Goal: Obtain resource: Obtain resource

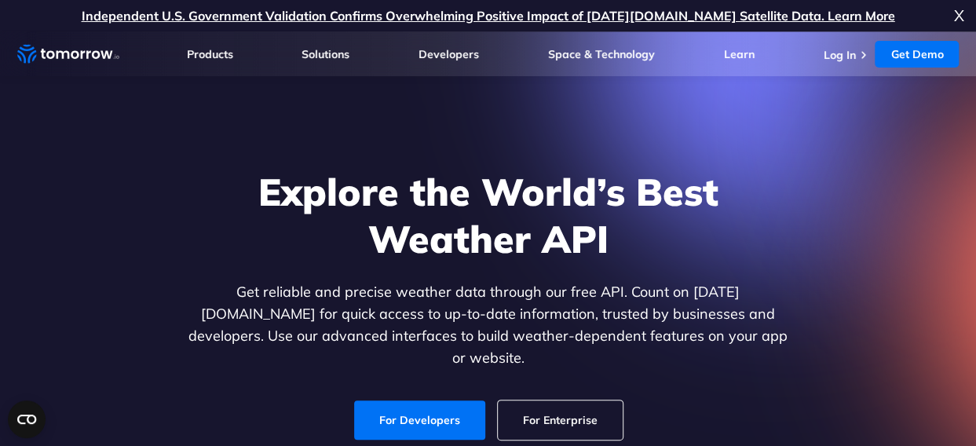
scroll to position [2, 0]
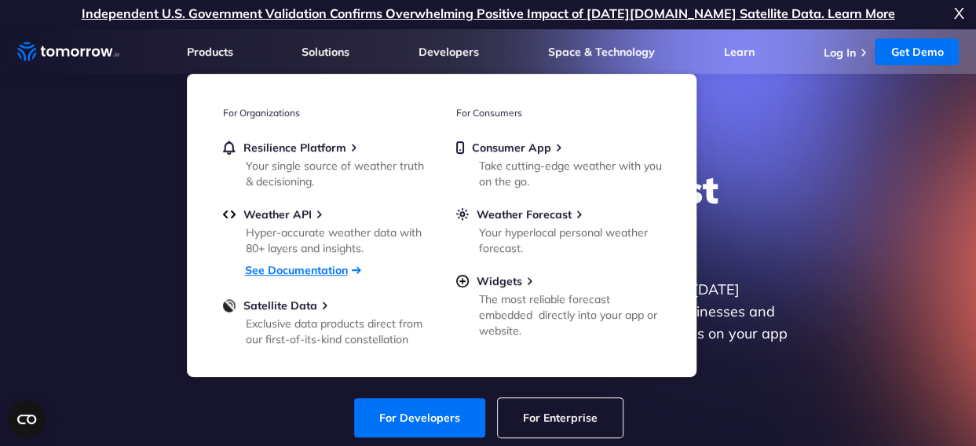
click at [297, 272] on link "See Documentation" at bounding box center [296, 270] width 103 height 14
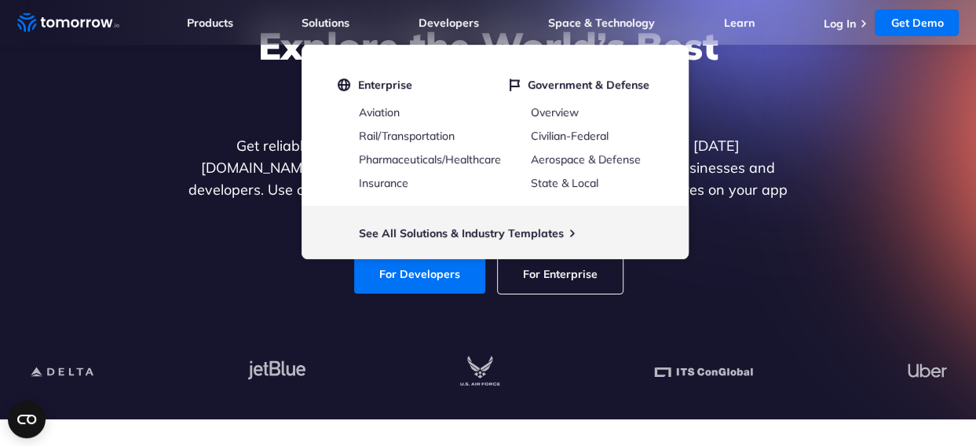
scroll to position [144, 0]
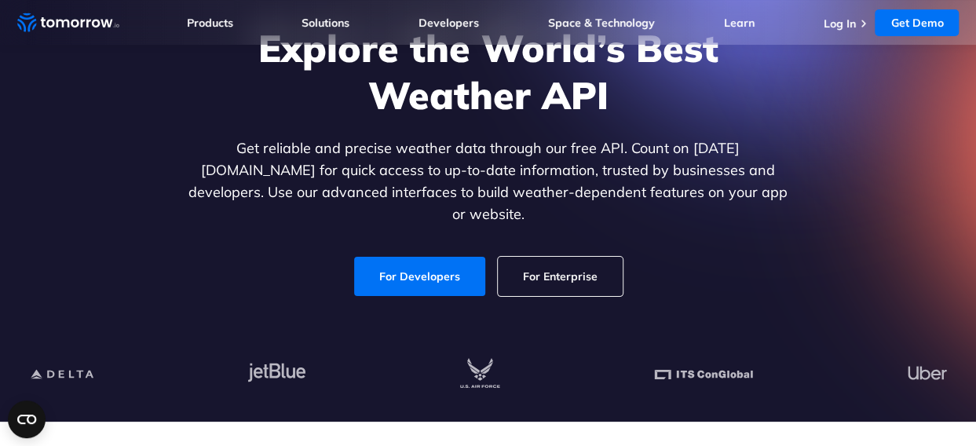
click at [560, 272] on link "For Enterprise" at bounding box center [560, 276] width 125 height 39
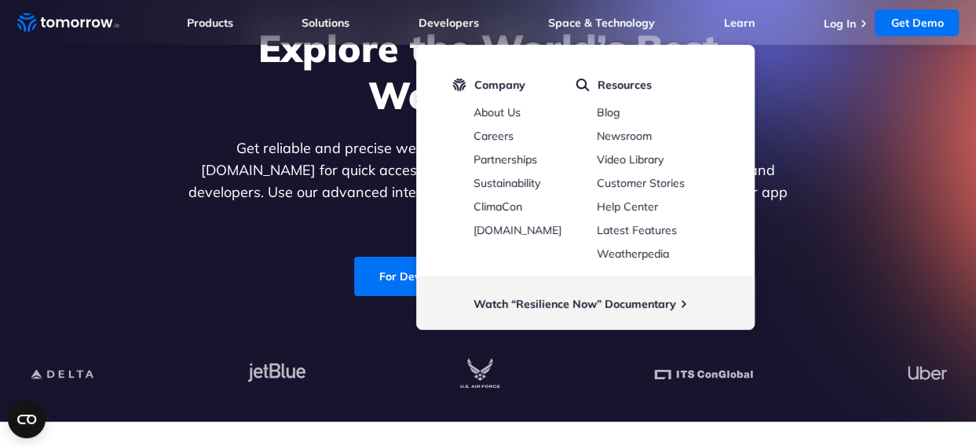
click at [207, 285] on div "Explore the World’s Best Weather API Get reliable and precise weather data thro…" at bounding box center [488, 161] width 967 height 334
click at [758, 283] on div "Explore the World’s Best Weather API Get reliable and precise weather data thro…" at bounding box center [488, 161] width 967 height 334
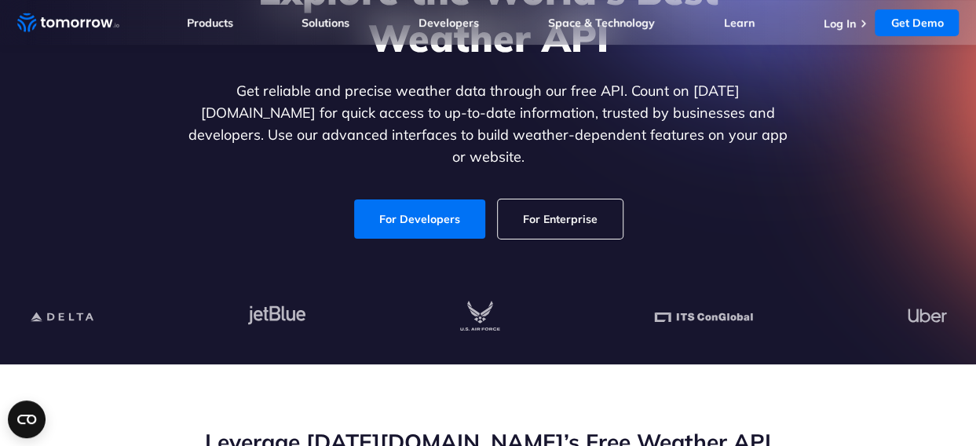
scroll to position [90, 0]
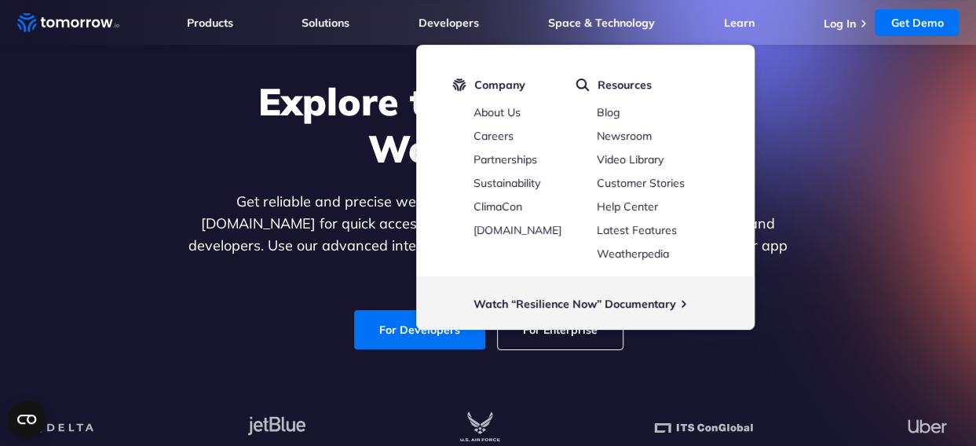
click at [848, 155] on div "Explore the World’s Best Weather API Get reliable and precise weather data thro…" at bounding box center [488, 214] width 967 height 334
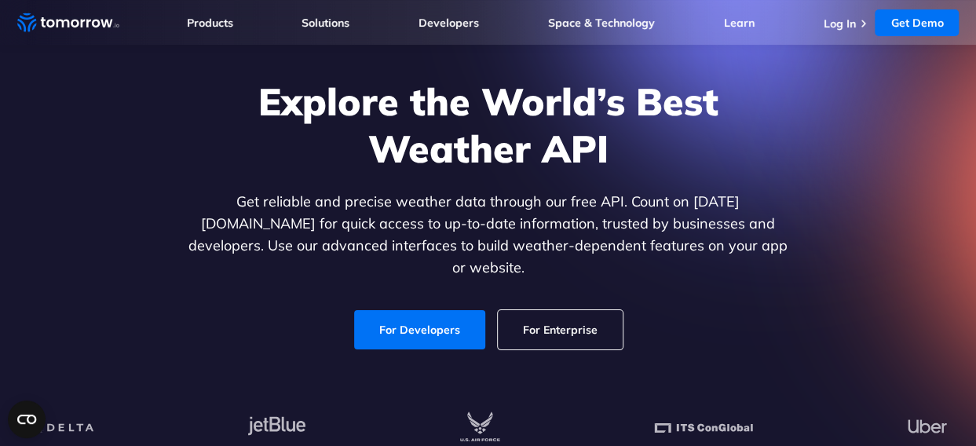
click at [567, 312] on link "For Enterprise" at bounding box center [560, 329] width 125 height 39
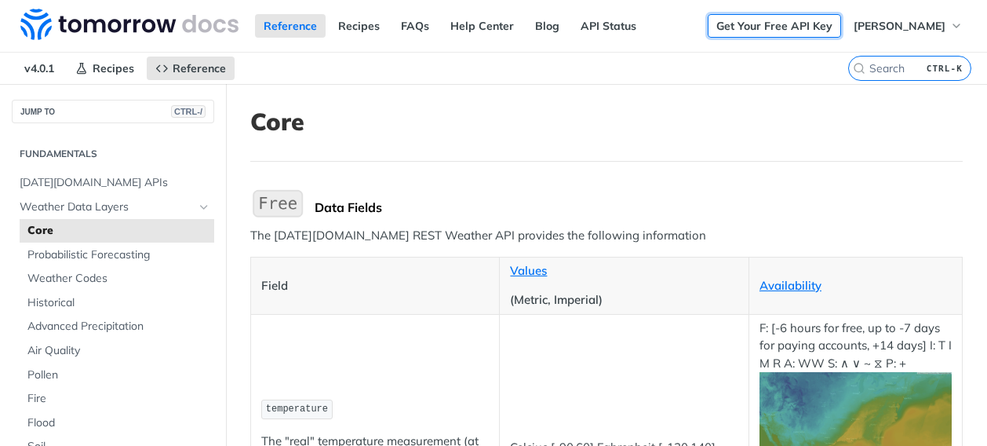
click at [774, 31] on link "Get Your Free API Key" at bounding box center [774, 26] width 133 height 24
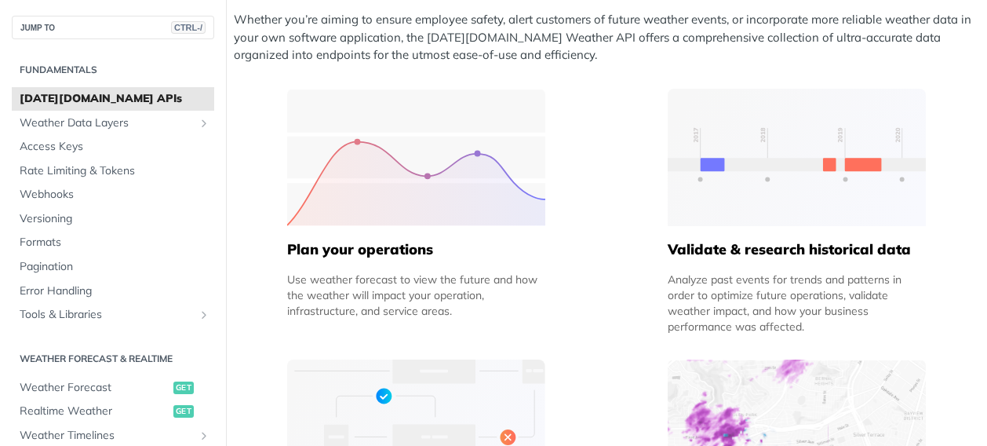
scroll to position [535, 0]
